Goal: Task Accomplishment & Management: Manage account settings

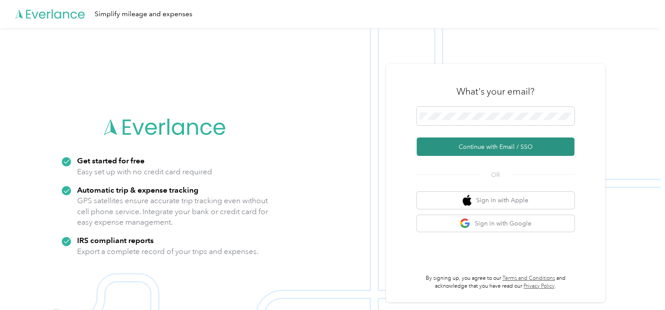
click at [506, 149] on button "Continue with Email / SSO" at bounding box center [495, 146] width 158 height 18
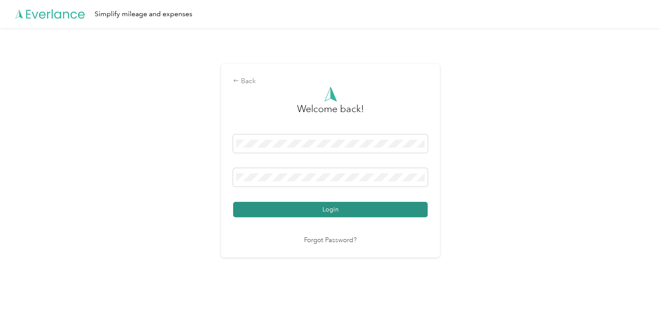
click at [341, 209] on button "Login" at bounding box center [330, 209] width 194 height 15
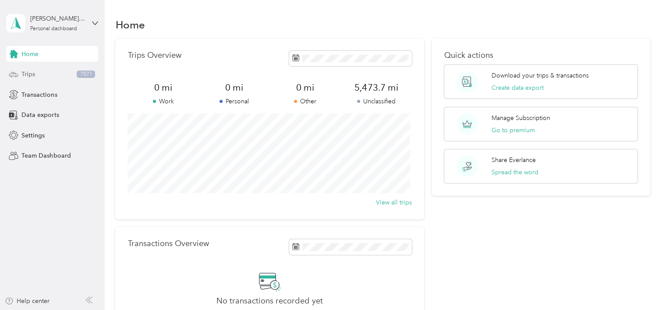
click at [34, 74] on span "Trips" at bounding box center [28, 74] width 14 height 9
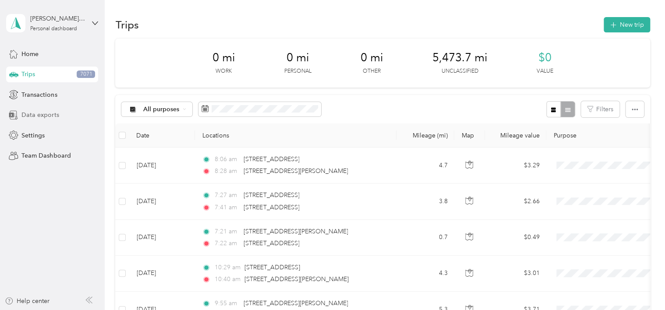
click at [44, 111] on span "Data exports" at bounding box center [39, 114] width 37 height 9
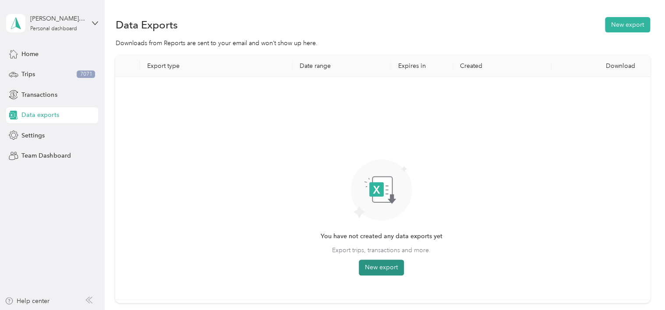
click at [380, 268] on button "New export" at bounding box center [381, 268] width 45 height 16
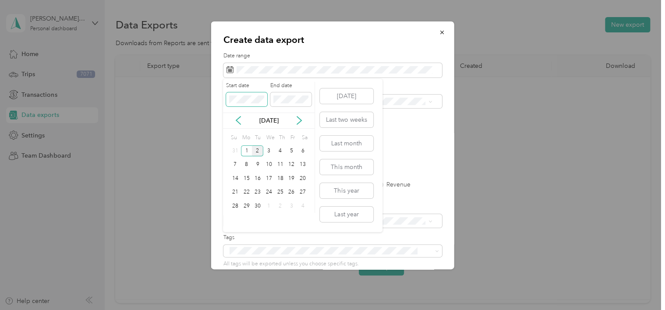
click at [218, 309] on div "Create data export Date range Purpose Advanced filters File format Excel CSV PD…" at bounding box center [330, 310] width 660 height 0
click at [357, 215] on button "Last year" at bounding box center [346, 214] width 53 height 15
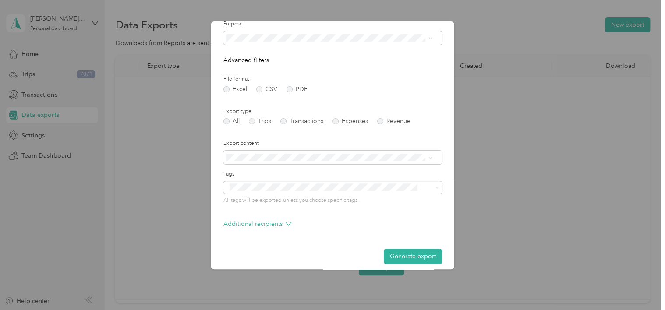
scroll to position [70, 0]
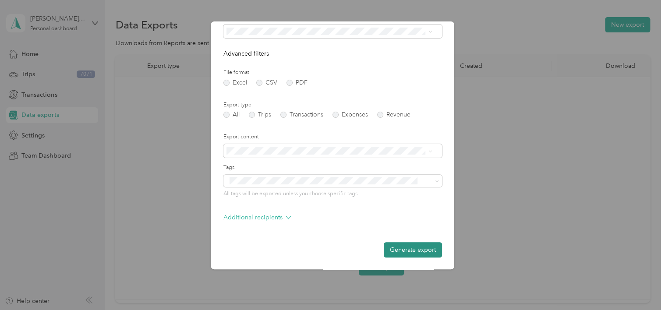
click at [411, 250] on button "Generate export" at bounding box center [412, 249] width 58 height 15
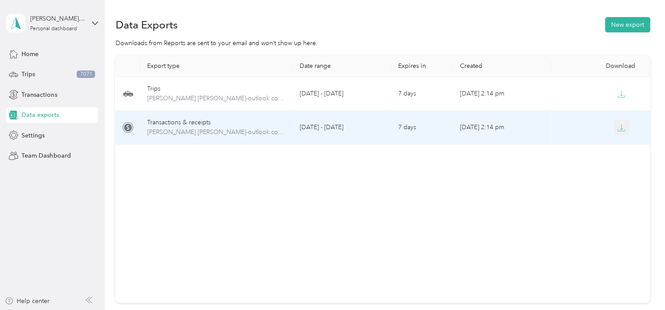
click at [620, 131] on icon "button" at bounding box center [621, 128] width 8 height 8
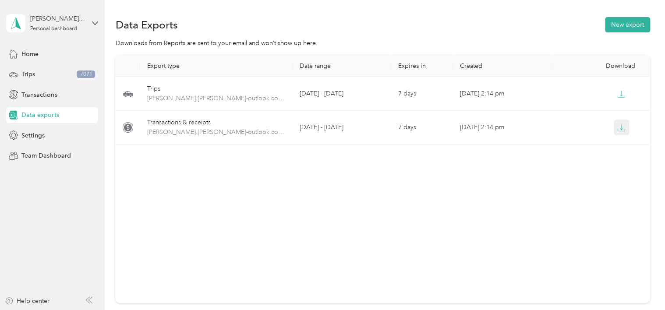
drag, startPoint x: 624, startPoint y: 156, endPoint x: 625, endPoint y: 130, distance: 26.3
click at [624, 156] on div "Export type Date range Expires in Created Download Trips [PERSON_NAME].[PERSON_…" at bounding box center [382, 179] width 534 height 248
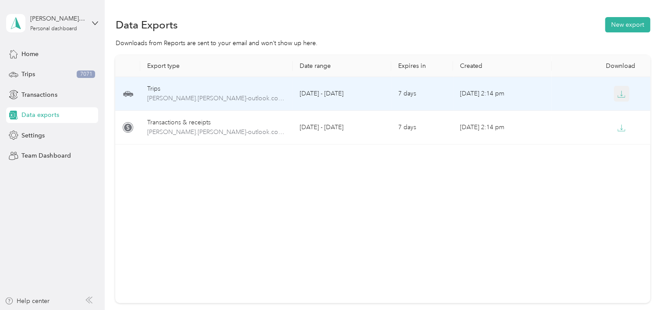
click at [619, 91] on icon "button" at bounding box center [621, 94] width 8 height 8
